Goal: Transaction & Acquisition: Book appointment/travel/reservation

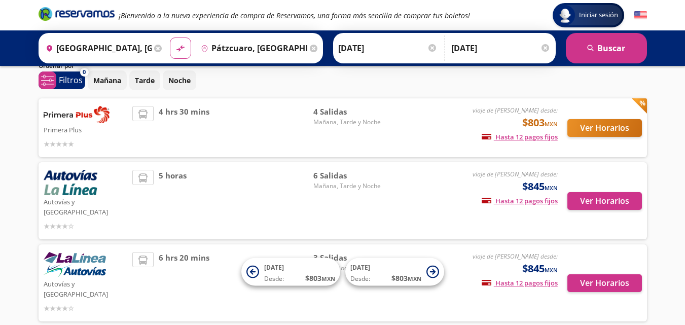
scroll to position [35, 0]
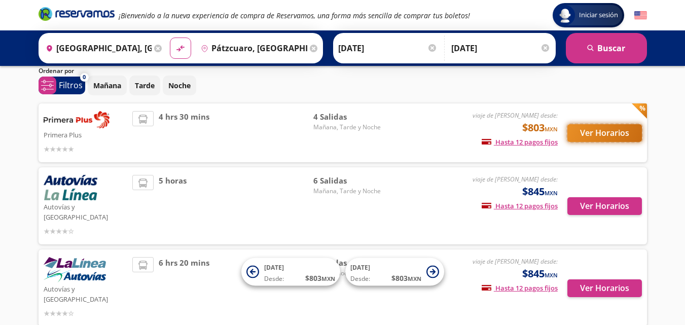
click at [604, 127] on button "Ver Horarios" at bounding box center [604, 133] width 74 height 18
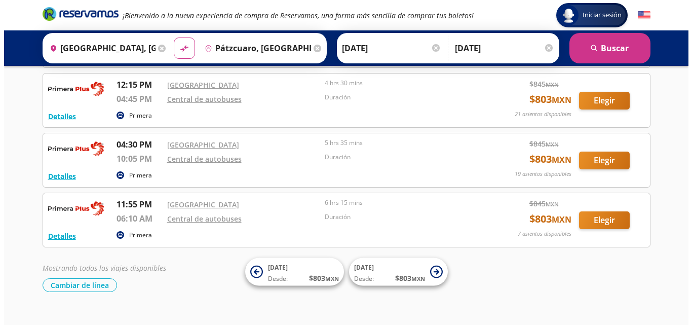
scroll to position [111, 0]
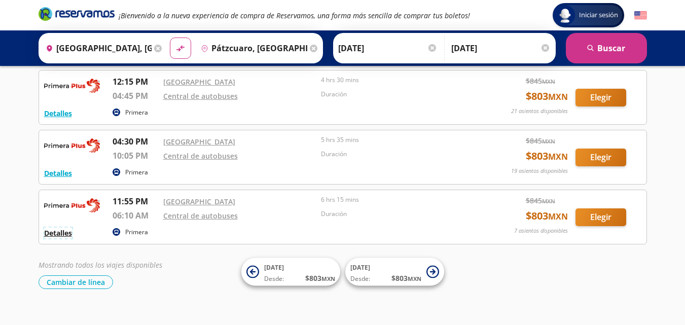
click at [64, 234] on button "Detalles" at bounding box center [58, 233] width 28 height 11
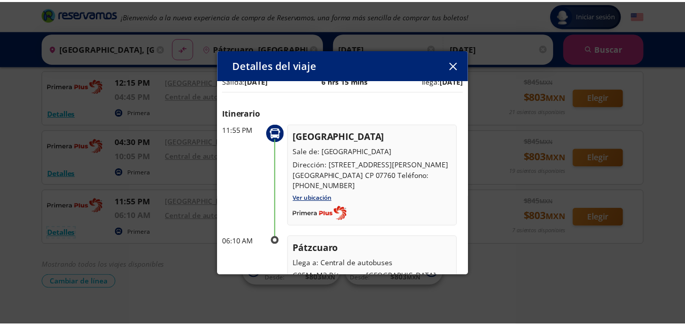
scroll to position [0, 0]
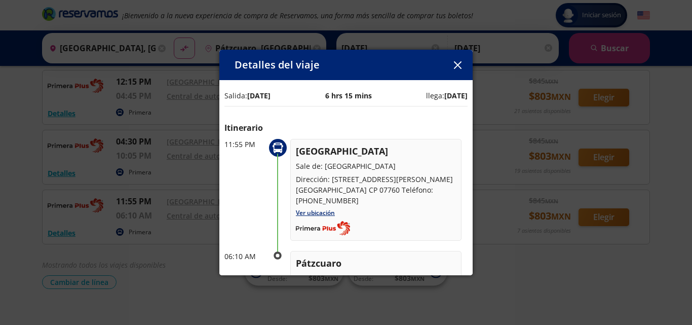
click at [456, 63] on icon "button" at bounding box center [458, 65] width 8 height 8
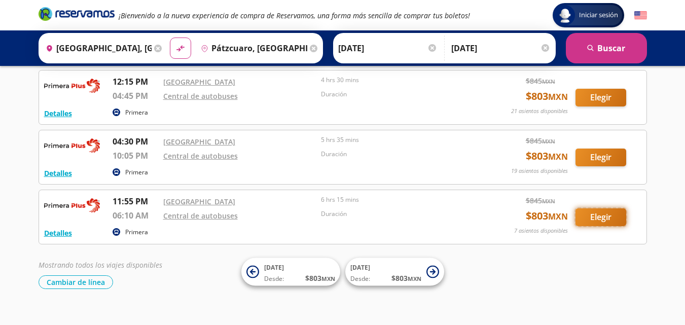
click at [594, 216] on button "Elegir" at bounding box center [600, 217] width 51 height 18
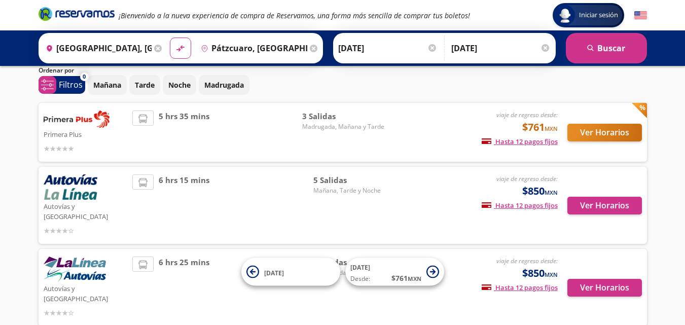
scroll to position [39, 0]
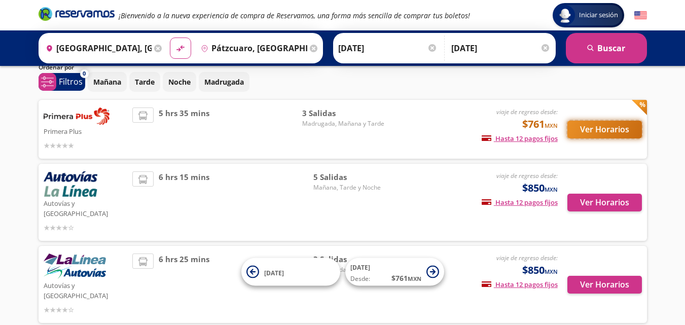
click at [599, 124] on button "Ver Horarios" at bounding box center [604, 130] width 74 height 18
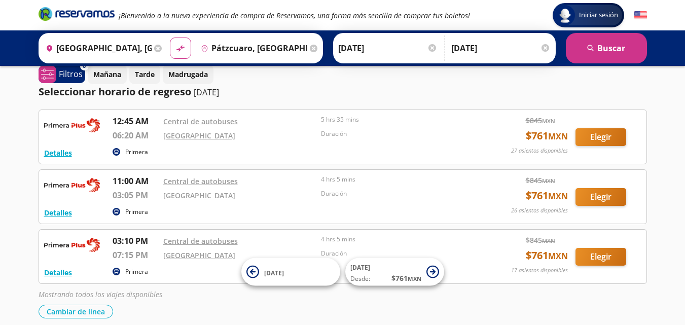
scroll to position [72, 0]
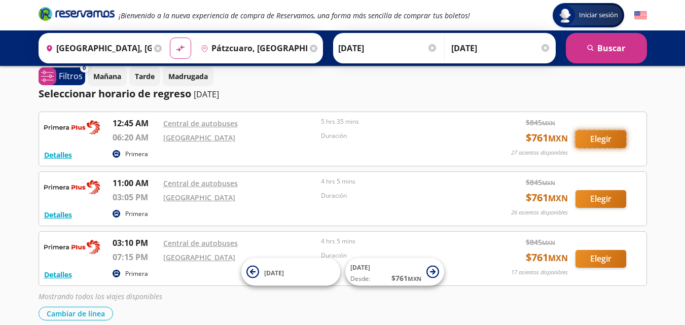
click at [595, 139] on button "Elegir" at bounding box center [600, 139] width 51 height 18
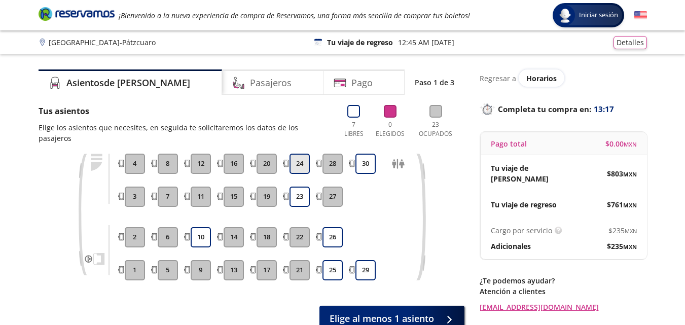
click at [298, 154] on button "24" at bounding box center [299, 164] width 20 height 20
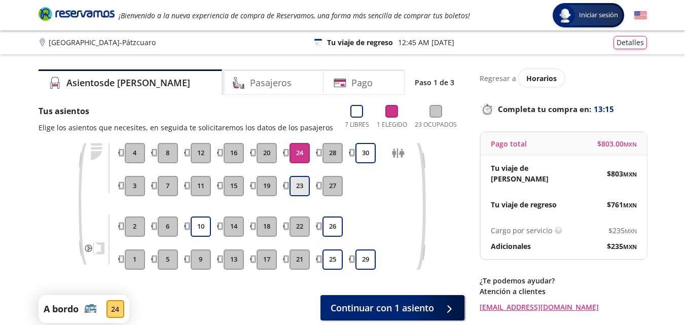
click at [298, 185] on button "23" at bounding box center [299, 186] width 20 height 20
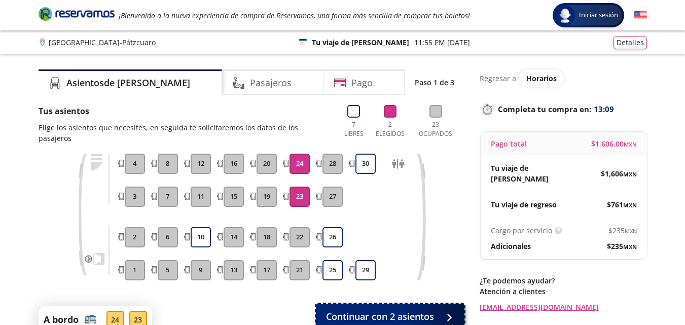
click at [392, 310] on span "Continuar con 2 asientos" at bounding box center [380, 317] width 108 height 14
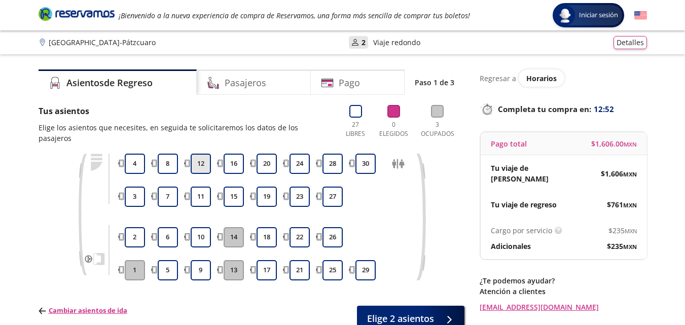
click at [198, 154] on button "12" at bounding box center [201, 164] width 20 height 20
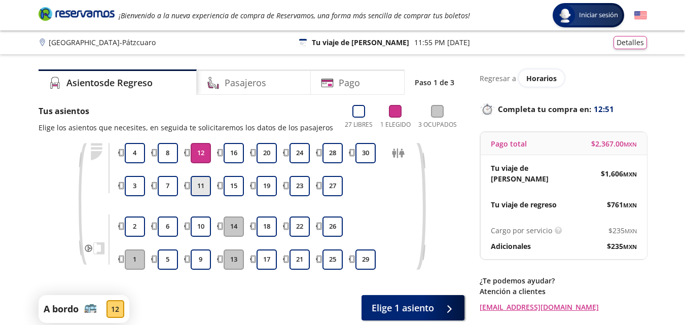
click at [198, 190] on button "11" at bounding box center [201, 186] width 20 height 20
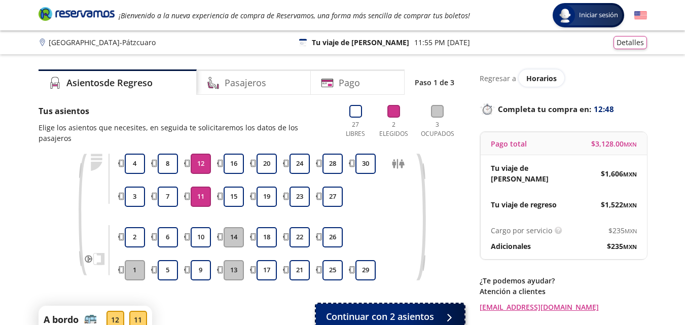
click at [377, 310] on span "Continuar con 2 asientos" at bounding box center [380, 317] width 108 height 14
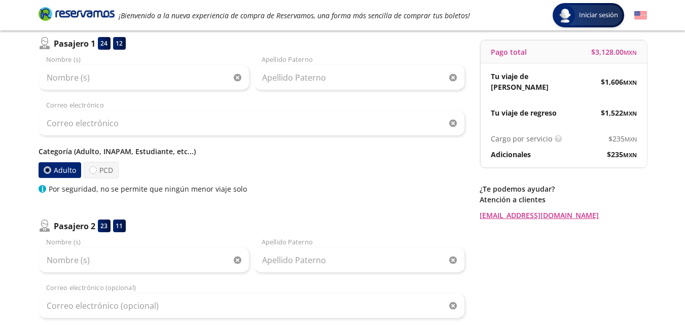
scroll to position [76, 0]
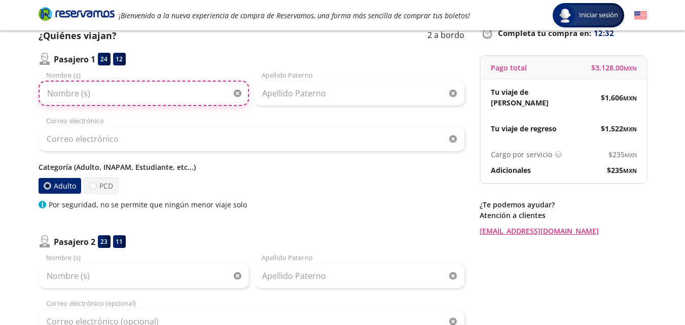
click at [157, 91] on input "Nombre (s)" at bounding box center [144, 93] width 210 height 25
type input "angelica"
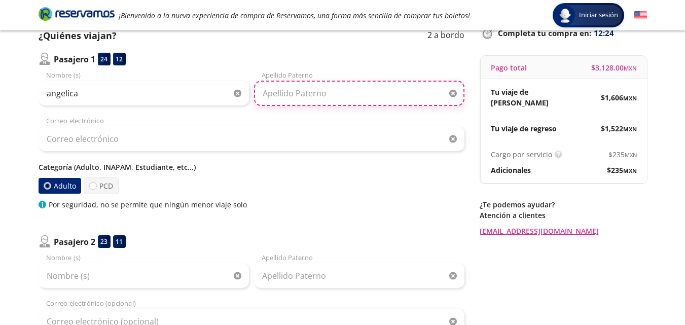
click at [318, 96] on input "Apellido Paterno" at bounding box center [359, 93] width 210 height 25
type input "parra"
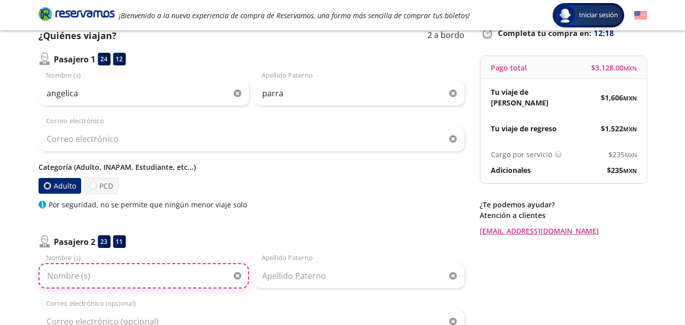
drag, startPoint x: 687, startPoint y: 170, endPoint x: 140, endPoint y: 277, distance: 557.2
click at [140, 277] on input "Nombre (s)" at bounding box center [144, 275] width 210 height 25
type input "fidel"
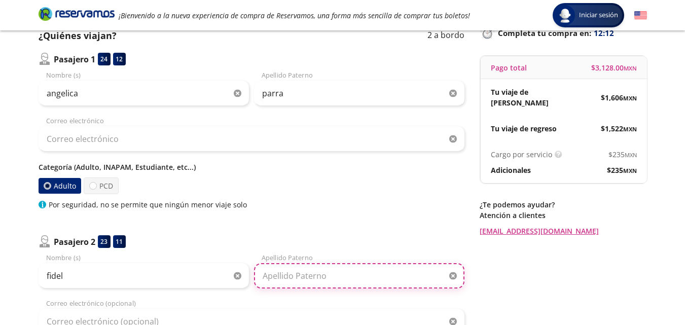
click at [283, 275] on input "Apellido Paterno" at bounding box center [359, 275] width 210 height 25
type input "valdez"
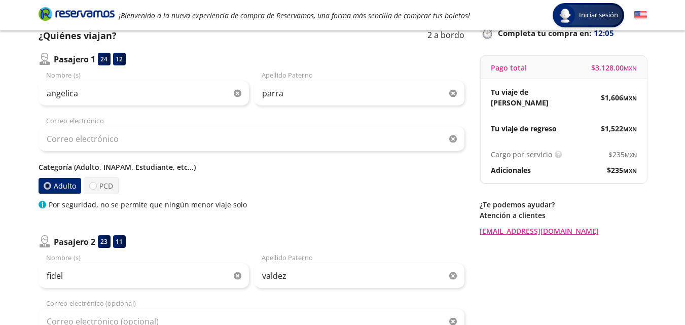
drag, startPoint x: 686, startPoint y: 170, endPoint x: 659, endPoint y: 250, distance: 84.6
click at [659, 250] on div "Group 9 Created with Sketch. Datos para la compra Ciudad de México - Pátzcuaro …" at bounding box center [342, 242] width 685 height 636
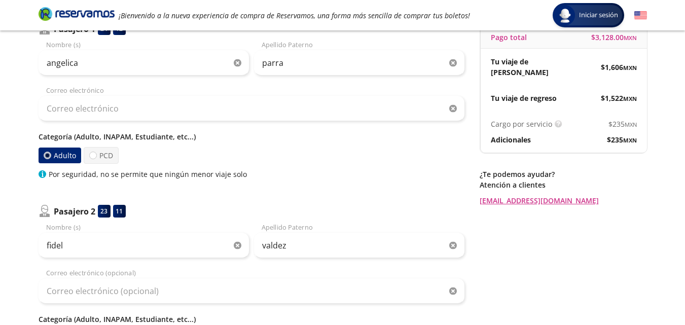
scroll to position [98, 0]
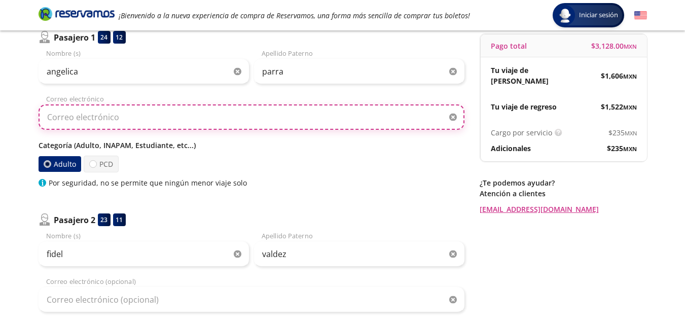
click at [190, 120] on input "Correo electrónico" at bounding box center [252, 116] width 426 height 25
click at [80, 119] on input "flaca." at bounding box center [252, 116] width 426 height 25
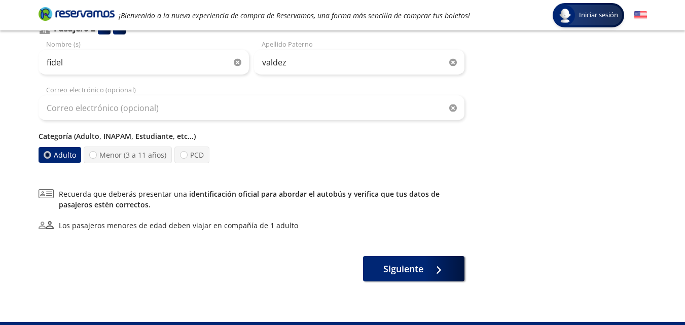
scroll to position [312, 0]
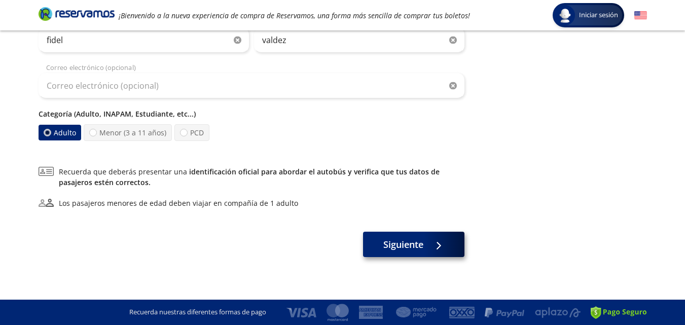
type input "[EMAIL_ADDRESS][DOMAIN_NAME]"
click at [399, 252] on button "Siguiente" at bounding box center [413, 244] width 101 height 25
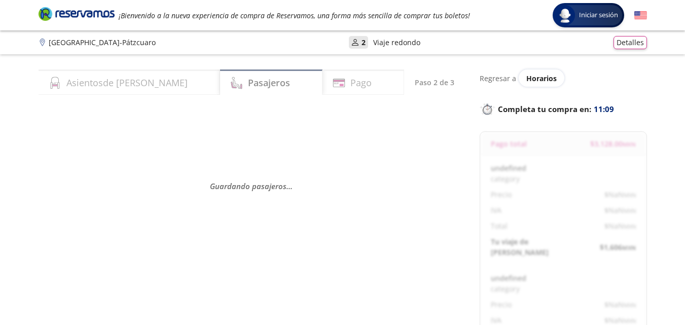
select select "MX"
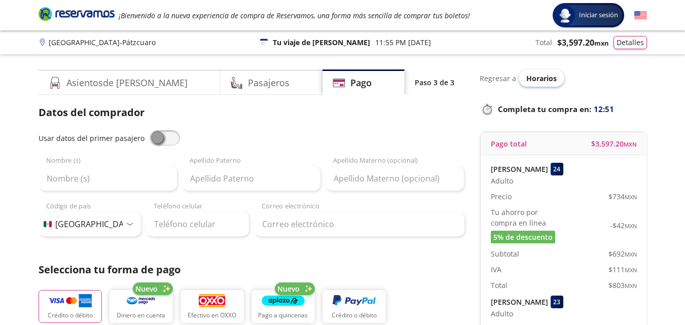
click at [540, 74] on span "Horarios" at bounding box center [541, 78] width 30 height 10
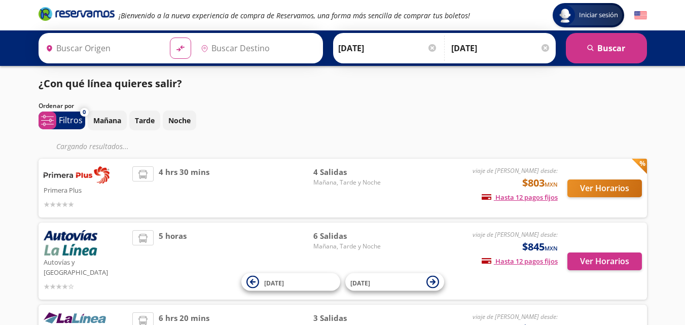
type input "Pátzcuaro, [GEOGRAPHIC_DATA]"
type input "[GEOGRAPHIC_DATA], [GEOGRAPHIC_DATA]"
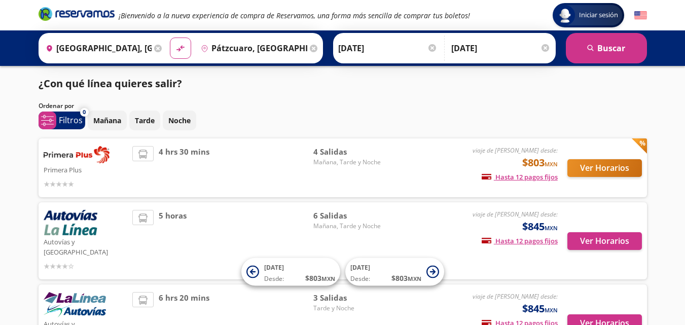
drag, startPoint x: 688, startPoint y: 122, endPoint x: 545, endPoint y: 49, distance: 160.2
click at [545, 49] on div at bounding box center [545, 48] width 8 height 8
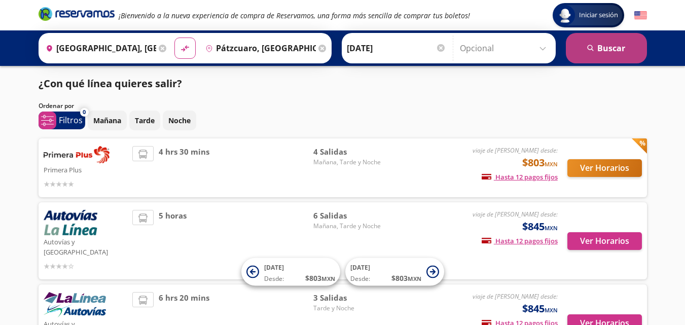
click at [608, 48] on button "search [GEOGRAPHIC_DATA]" at bounding box center [606, 48] width 81 height 30
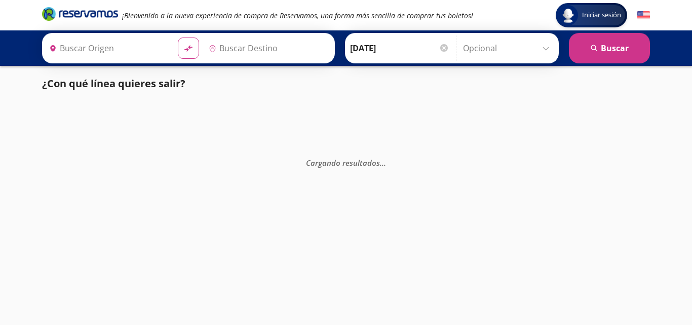
type input "[GEOGRAPHIC_DATA], [GEOGRAPHIC_DATA]"
type input "Pátzcuaro, [GEOGRAPHIC_DATA]"
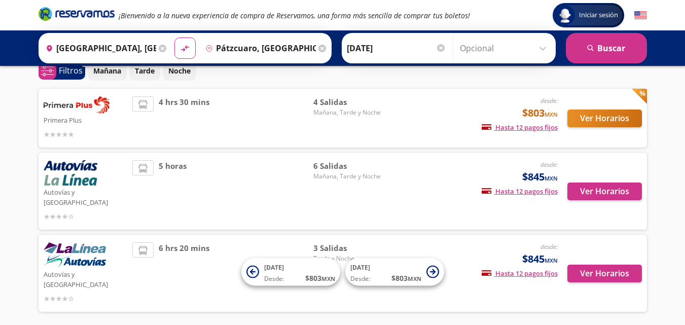
scroll to position [43, 0]
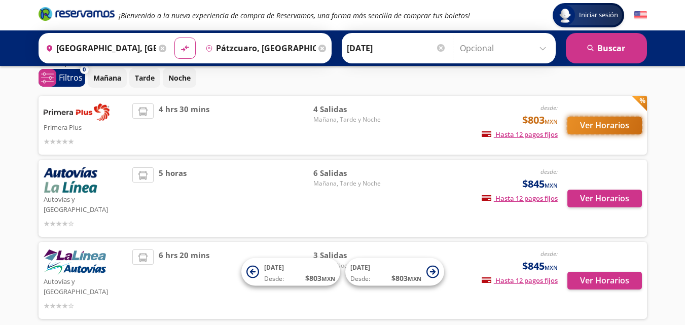
click at [605, 125] on button "Ver Horarios" at bounding box center [604, 126] width 74 height 18
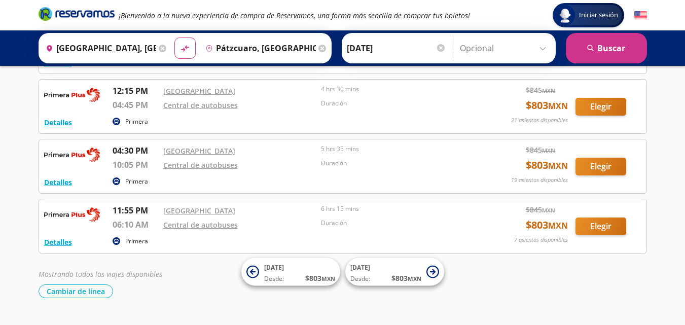
scroll to position [108, 0]
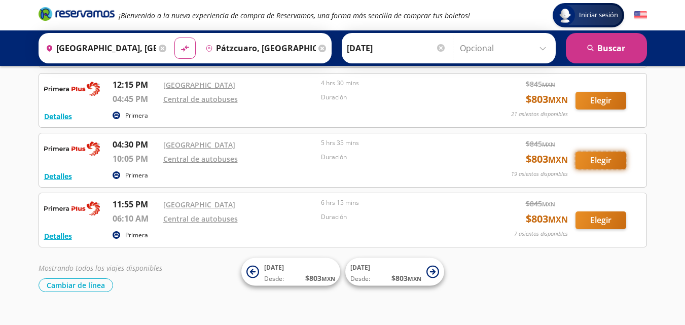
click at [596, 160] on button "Elegir" at bounding box center [600, 161] width 51 height 18
